Goal: Task Accomplishment & Management: Manage account settings

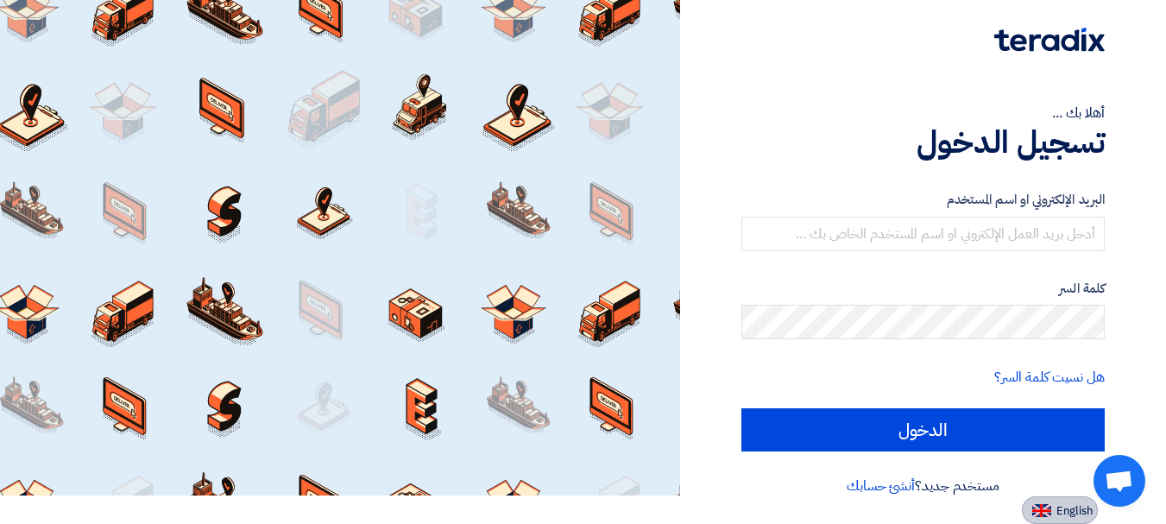
click at [1046, 502] on button "English" at bounding box center [1059, 510] width 76 height 28
type input "Sign in"
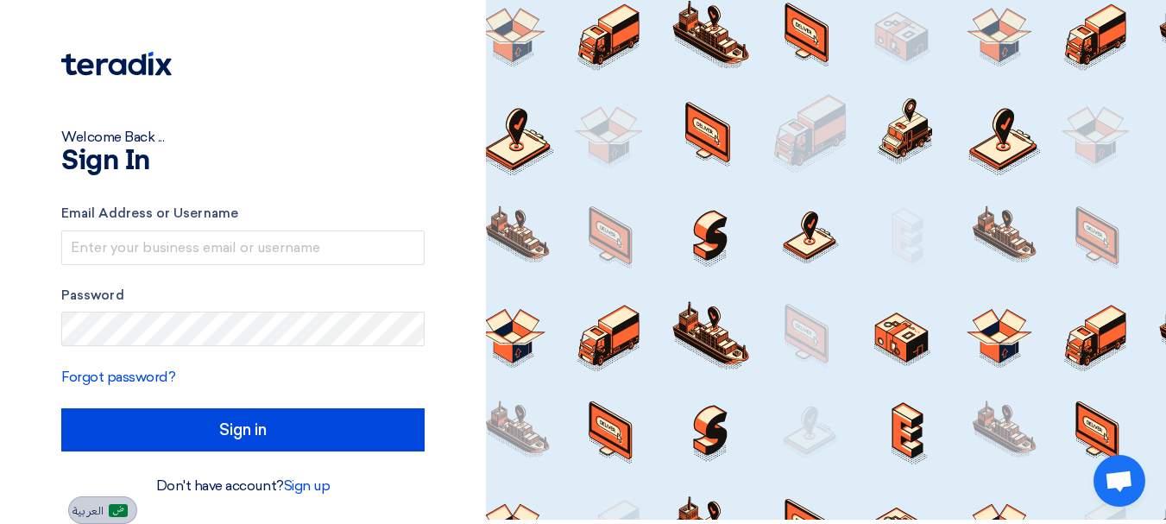
scroll to position [4, 0]
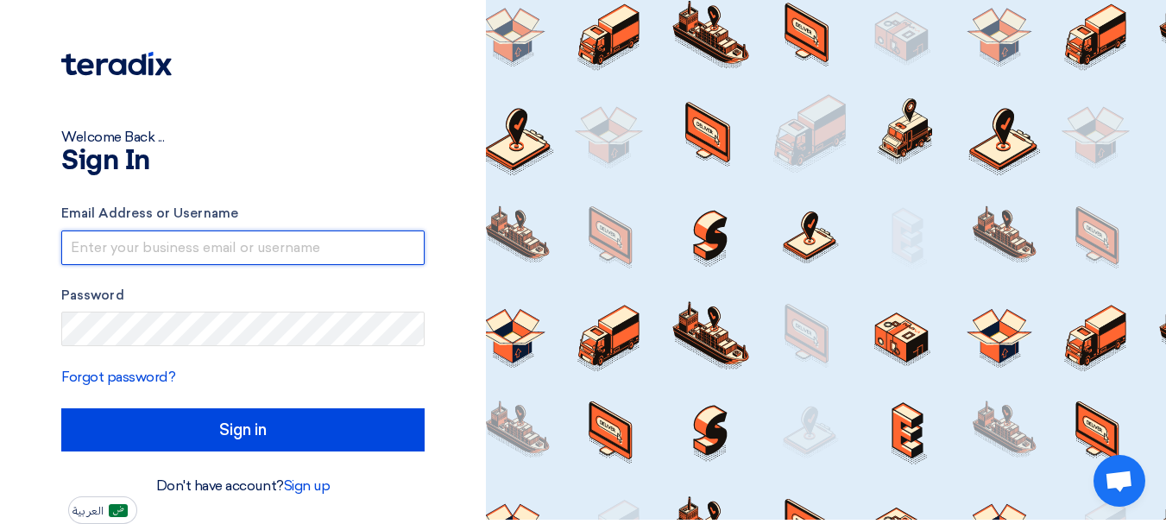
click at [174, 245] on input "text" at bounding box center [242, 247] width 363 height 35
type input "[PERSON_NAME][EMAIL_ADDRESS][DOMAIN_NAME]"
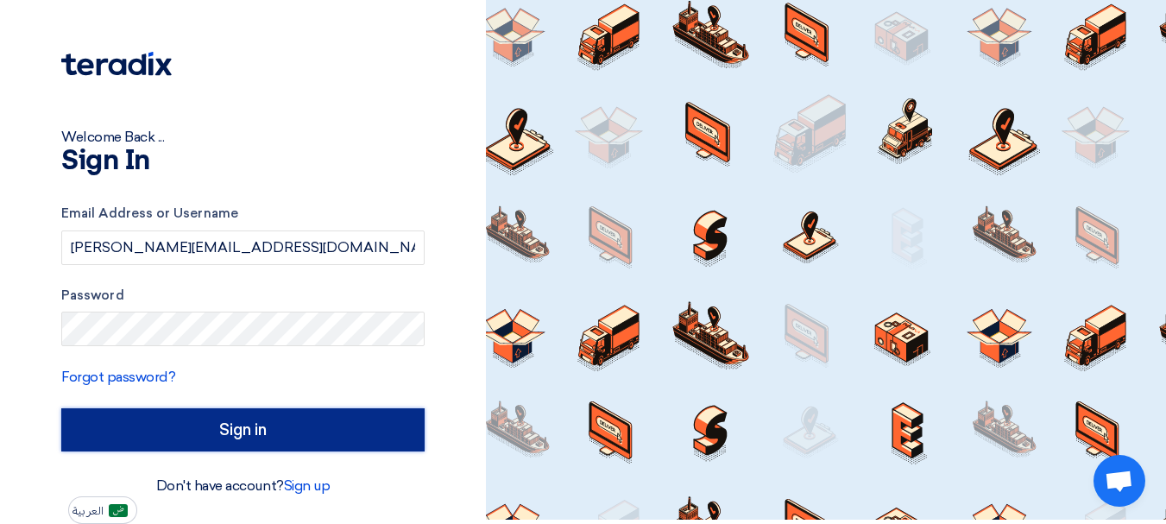
click at [231, 424] on input "Sign in" at bounding box center [242, 429] width 363 height 43
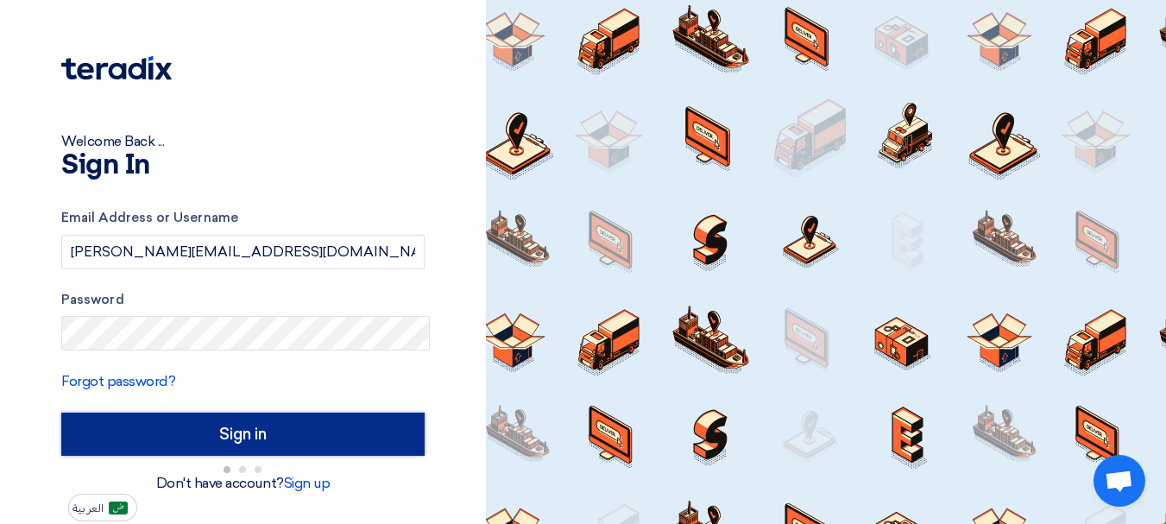
scroll to position [0, 0]
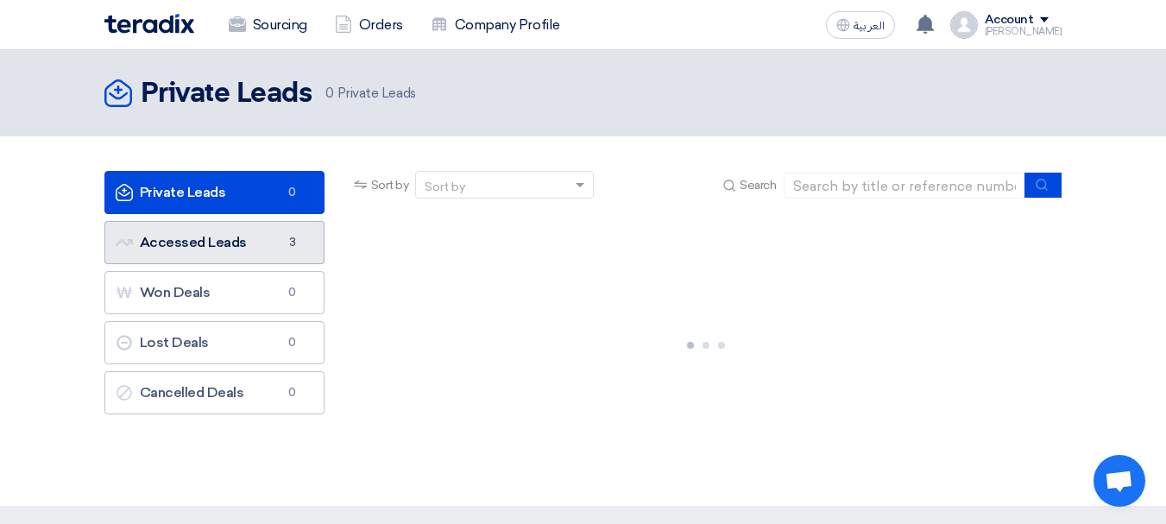
click at [222, 242] on link "Accessed Leads Accessed Leads 3" at bounding box center [214, 242] width 220 height 43
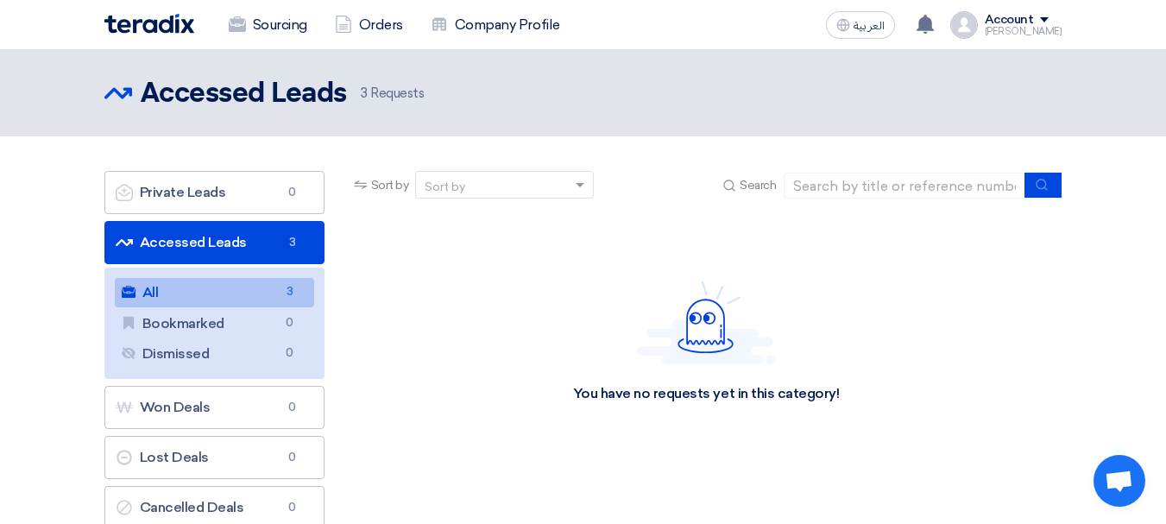
click at [206, 290] on link "All All 3" at bounding box center [214, 292] width 199 height 29
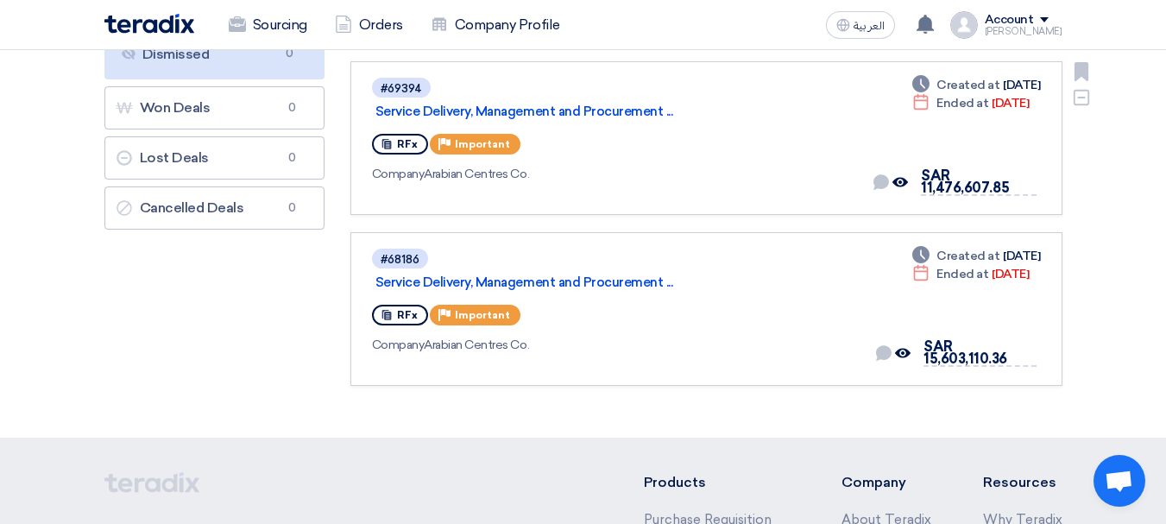
scroll to position [259, 0]
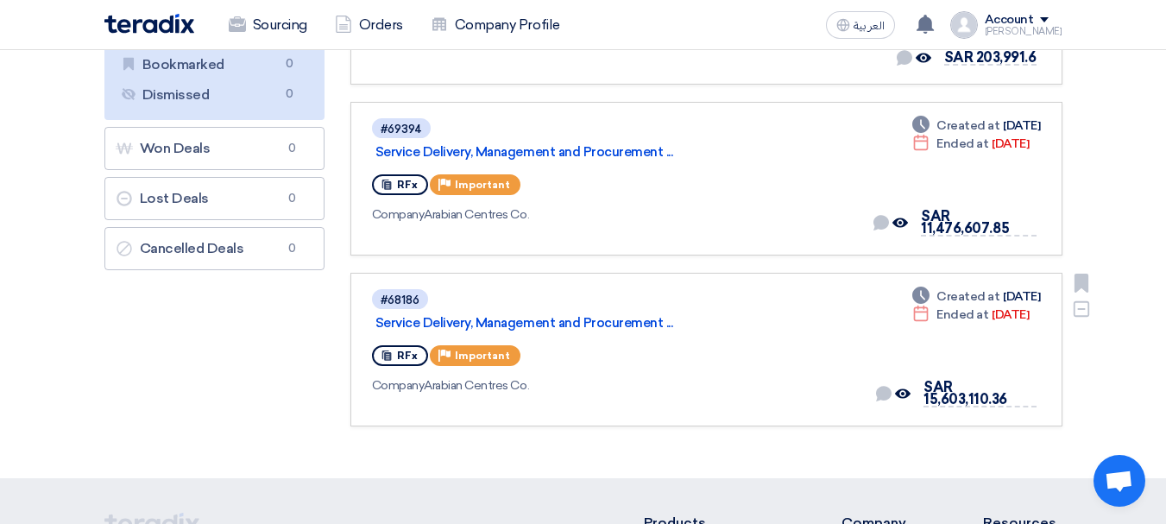
click at [497, 287] on div "#68186 Service Delivery, Management and Procurement ..." at bounding box center [616, 310] width 489 height 46
click at [500, 315] on link "Service Delivery, Management and Procurement ..." at bounding box center [590, 323] width 431 height 16
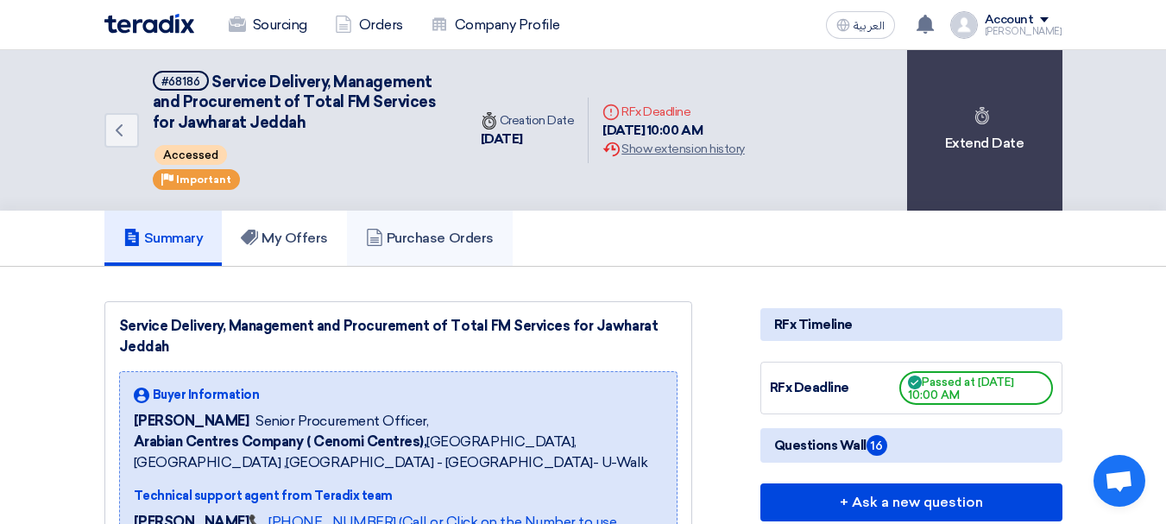
click at [456, 234] on h5 "Purchase Orders" at bounding box center [430, 237] width 128 height 17
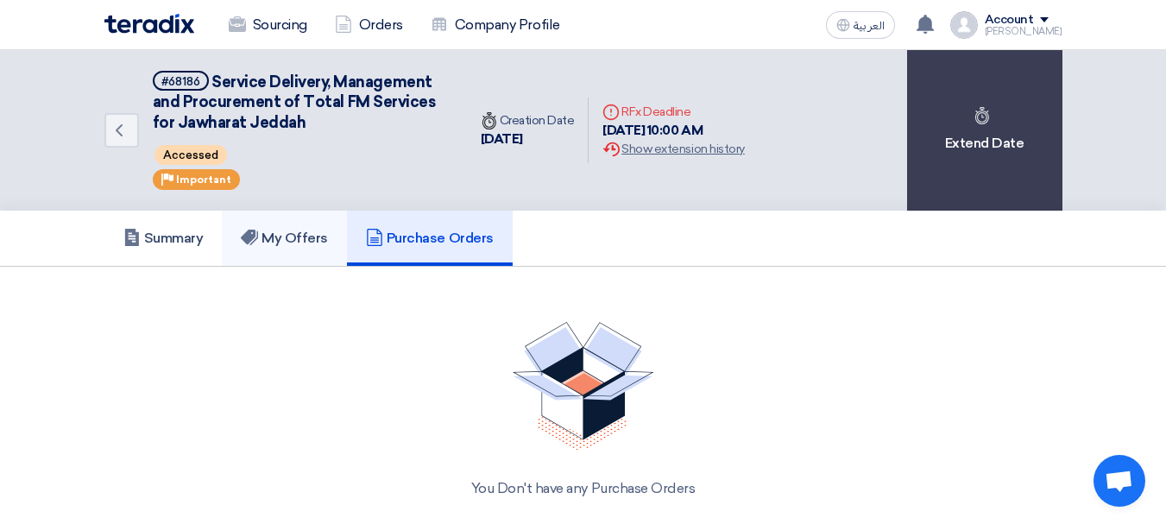
click at [317, 231] on h5 "My Offers" at bounding box center [284, 237] width 87 height 17
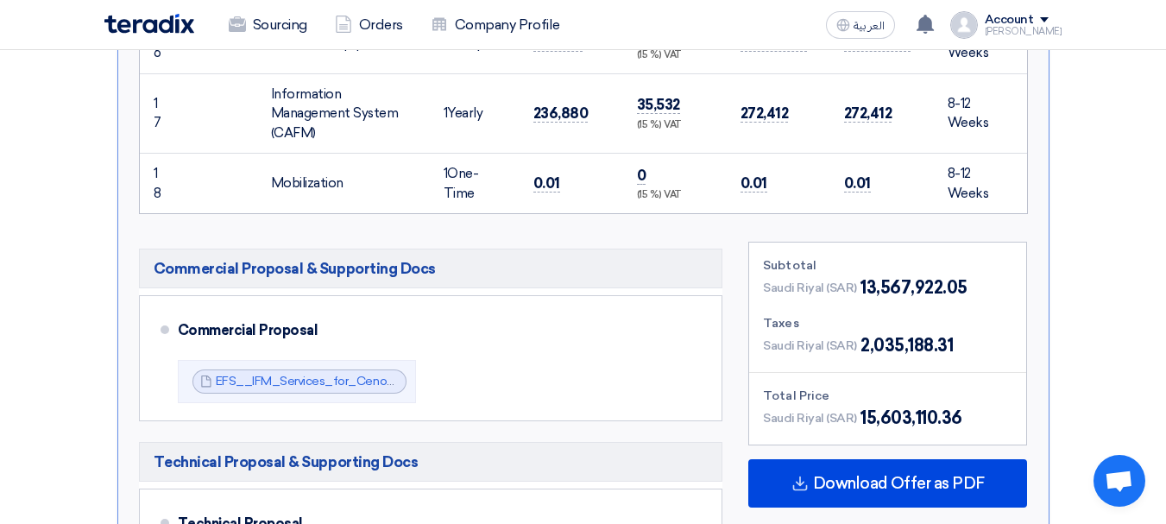
scroll to position [1725, 0]
